Goal: Task Accomplishment & Management: Manage account settings

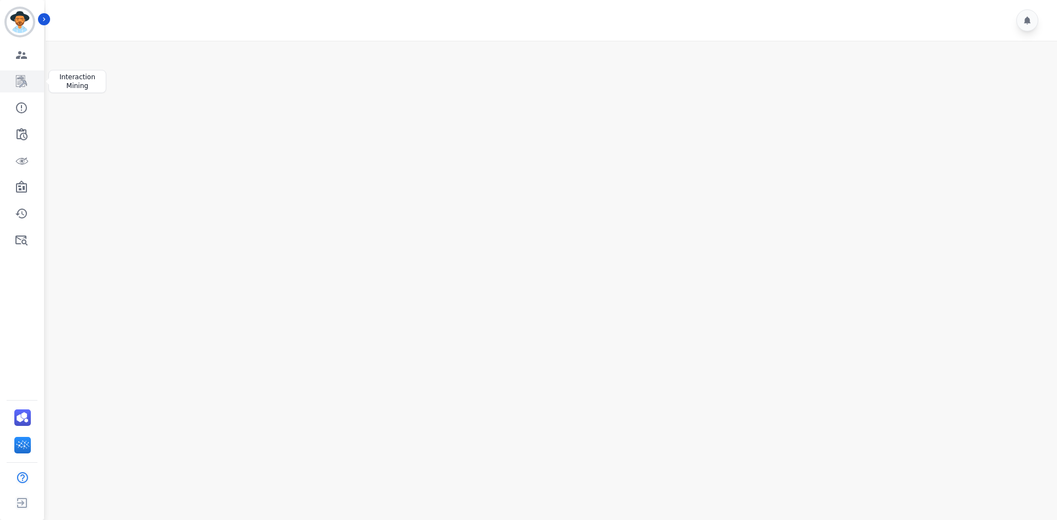
click at [20, 82] on icon "Sidebar" at bounding box center [21, 81] width 11 height 12
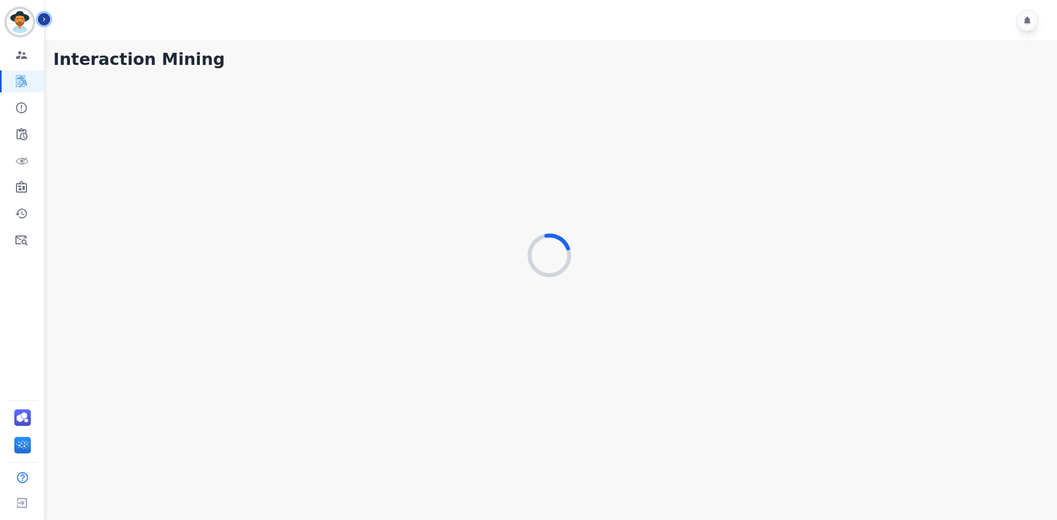
click at [49, 19] on button "Icon description" at bounding box center [44, 19] width 12 height 12
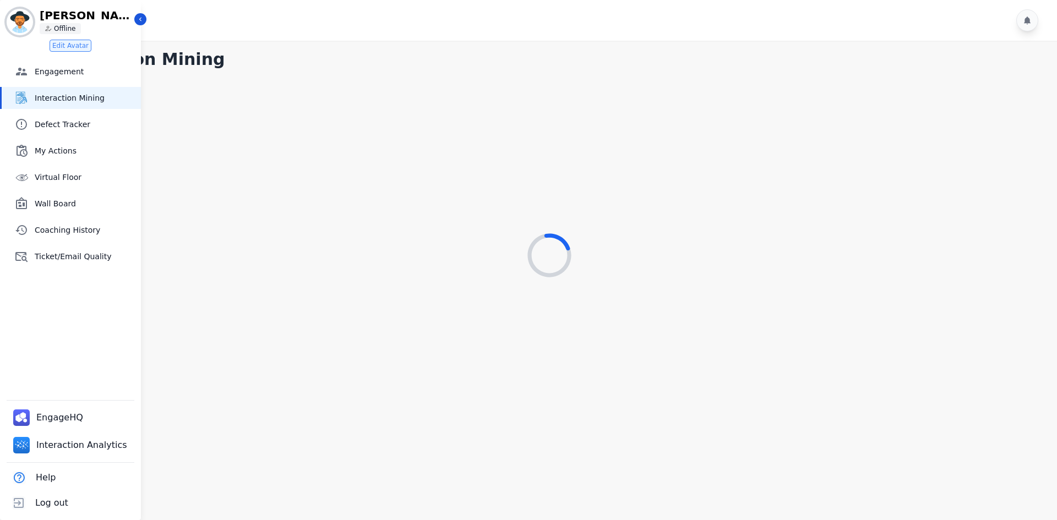
click at [152, 19] on div at bounding box center [553, 20] width 1015 height 41
click at [140, 14] on button "Icon description" at bounding box center [140, 19] width 12 height 12
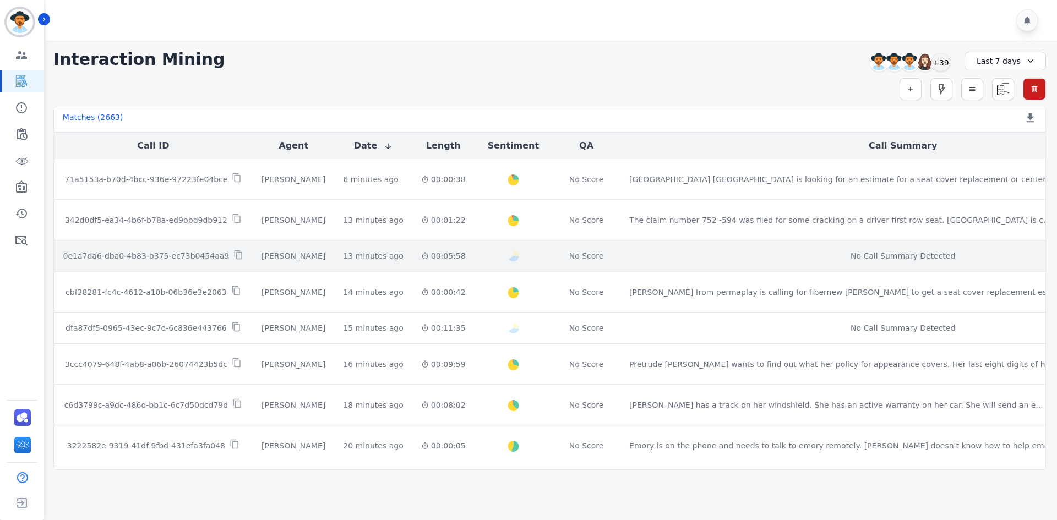
click at [786, 257] on div "No Call Summary Detected" at bounding box center [902, 256] width 547 height 11
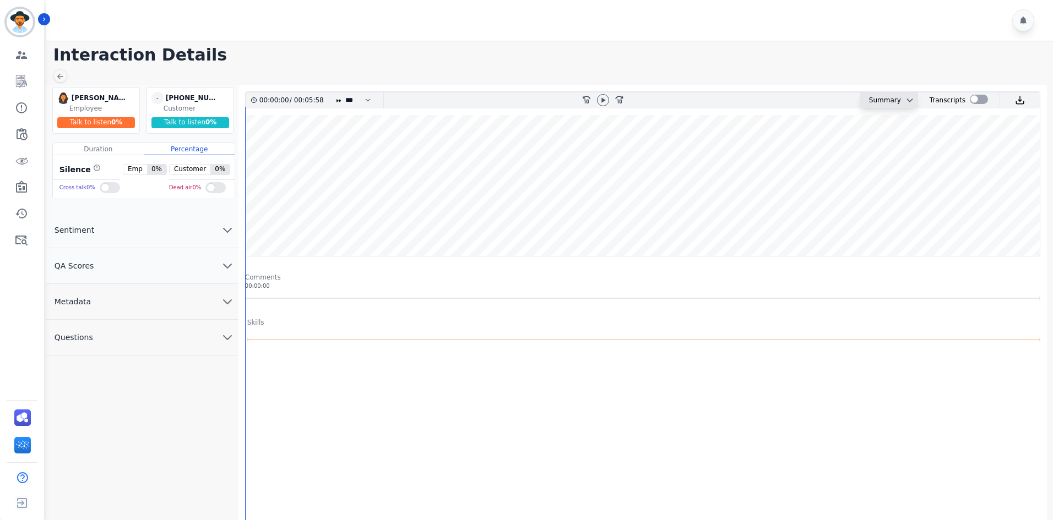
click at [894, 104] on div "Summary" at bounding box center [880, 101] width 41 height 16
click at [885, 105] on div "Summary" at bounding box center [880, 101] width 41 height 16
click at [884, 101] on div "Summary" at bounding box center [880, 101] width 41 height 16
click at [905, 100] on icon "chevron down" at bounding box center [909, 100] width 9 height 9
click at [899, 159] on div "No data" at bounding box center [903, 144] width 171 height 37
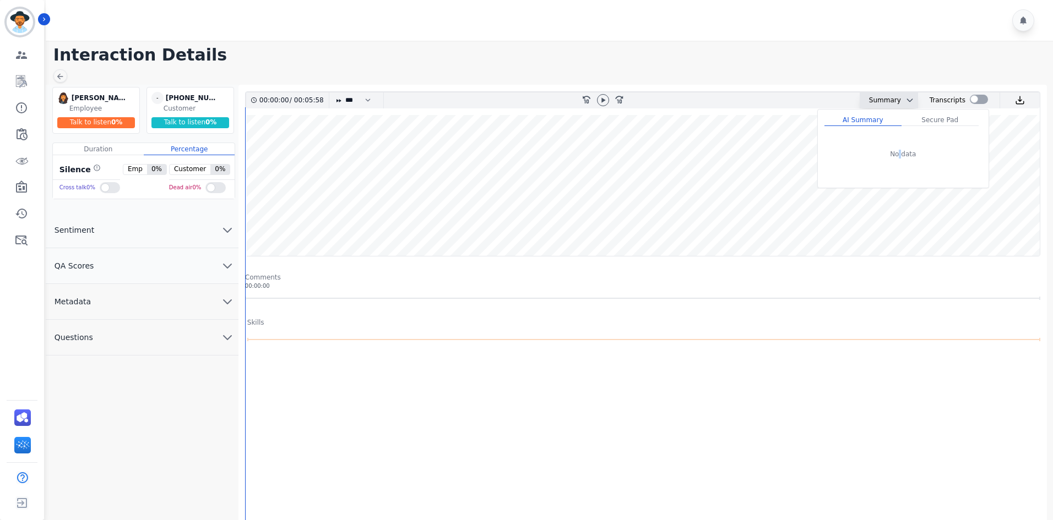
click at [899, 159] on div "No data" at bounding box center [903, 144] width 171 height 37
click at [59, 74] on icon at bounding box center [60, 76] width 9 height 9
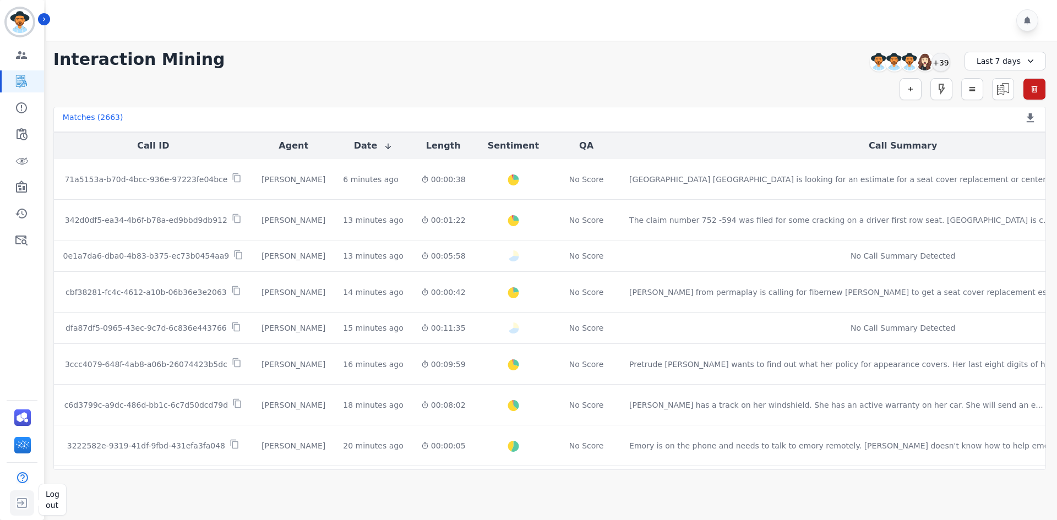
click at [18, 502] on img "Sidebar" at bounding box center [22, 503] width 20 height 21
click at [17, 502] on img "Sidebar" at bounding box center [22, 503] width 20 height 21
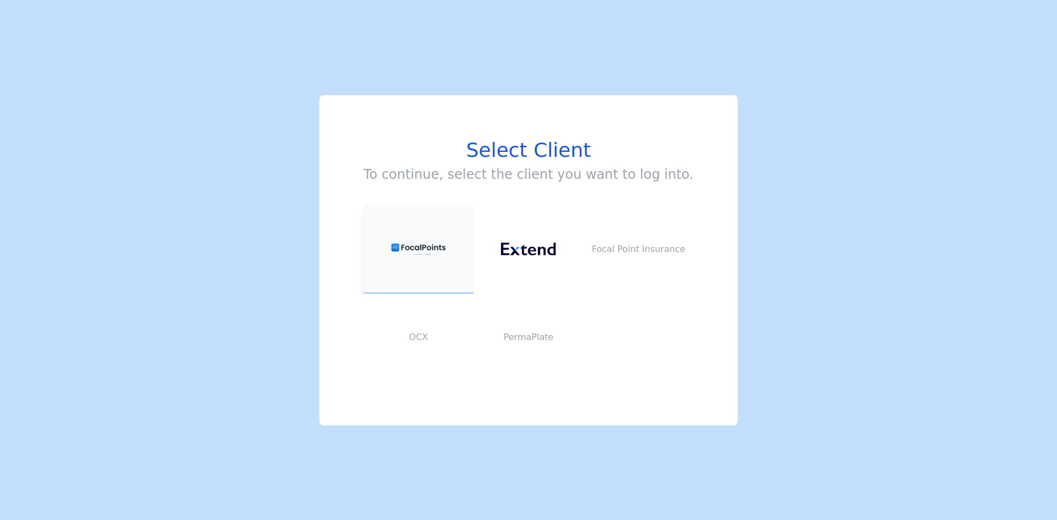
click at [446, 248] on img at bounding box center [418, 249] width 55 height 14
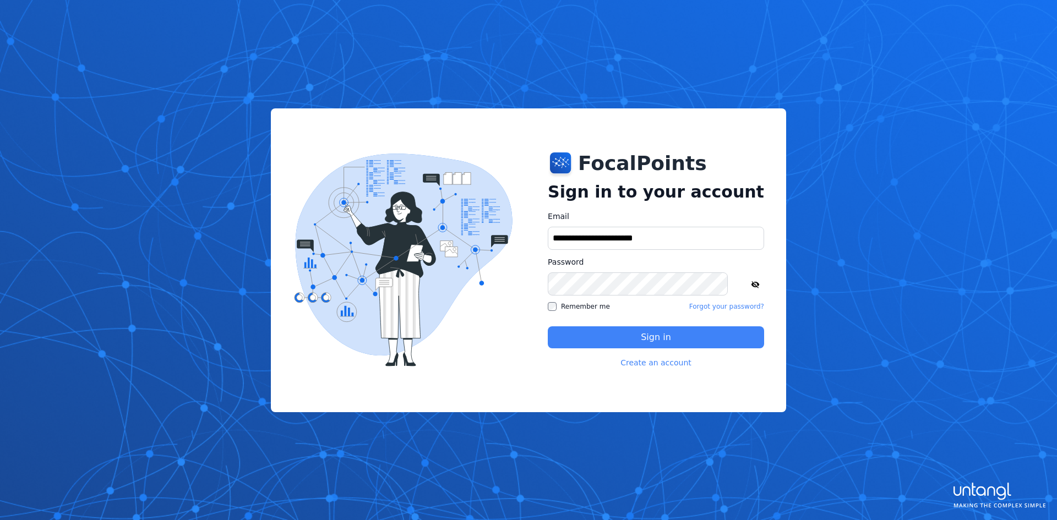
click at [592, 306] on label "Remember me" at bounding box center [579, 306] width 62 height 9
click at [647, 244] on input "**********" at bounding box center [656, 238] width 216 height 23
type input "**********"
click at [751, 281] on icon at bounding box center [755, 284] width 9 height 9
click at [636, 331] on button "Sign in" at bounding box center [656, 338] width 216 height 22
